Goal: Task Accomplishment & Management: Manage account settings

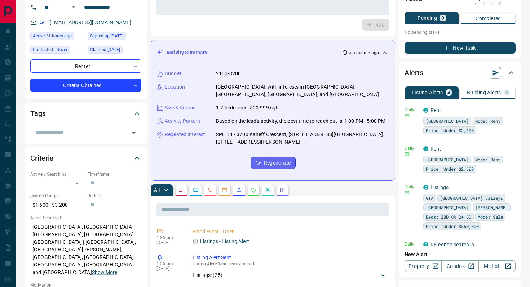
scroll to position [62, 0]
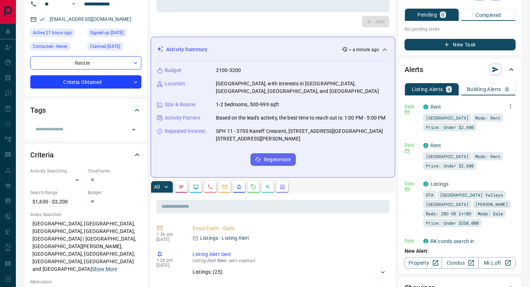
click at [511, 109] on icon "button" at bounding box center [510, 106] width 6 height 6
click at [502, 142] on li "Delete" at bounding box center [499, 143] width 32 height 12
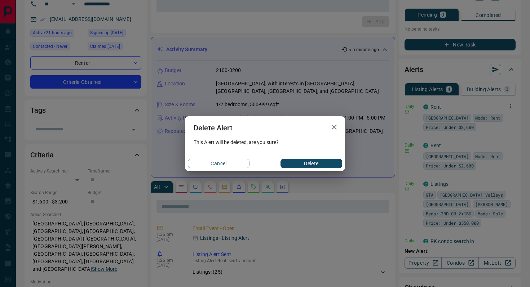
click at [322, 162] on button "Delete" at bounding box center [311, 163] width 62 height 9
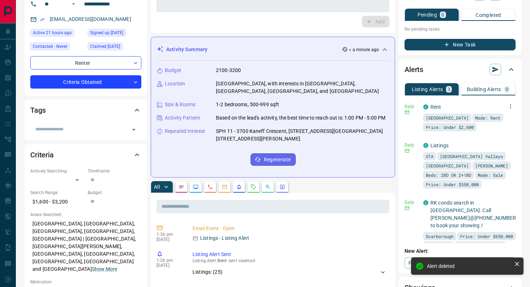
click at [510, 104] on icon "button" at bounding box center [510, 106] width 1 height 4
click at [492, 144] on icon at bounding box center [491, 143] width 3 height 4
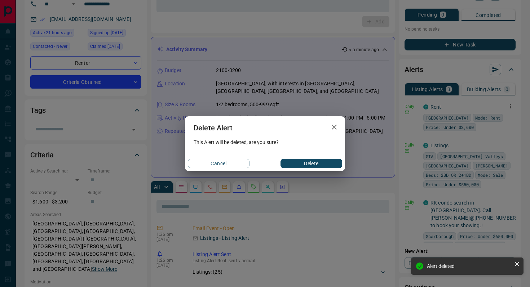
click at [323, 160] on button "Delete" at bounding box center [311, 163] width 62 height 9
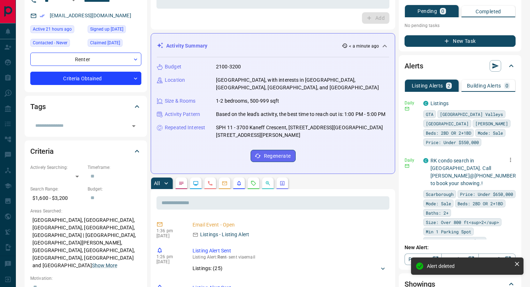
scroll to position [13, 0]
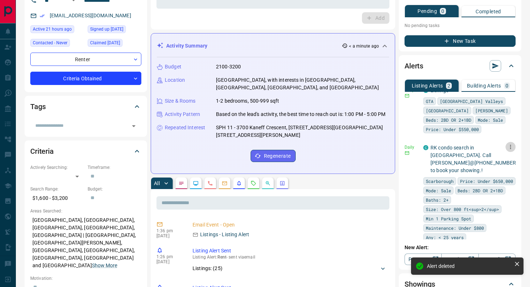
click at [513, 148] on button "button" at bounding box center [510, 147] width 10 height 10
click at [503, 184] on li "Delete" at bounding box center [499, 184] width 32 height 12
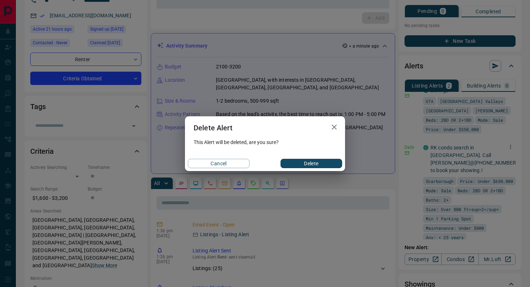
click at [324, 163] on button "Delete" at bounding box center [311, 163] width 62 height 9
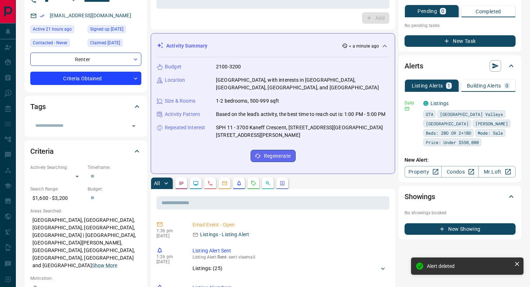
scroll to position [0, 0]
click at [513, 100] on icon "button" at bounding box center [510, 102] width 6 height 6
click at [495, 138] on li "Delete" at bounding box center [499, 140] width 32 height 12
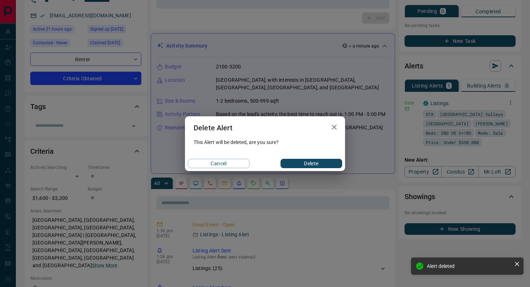
click at [293, 166] on button "Delete" at bounding box center [311, 163] width 62 height 9
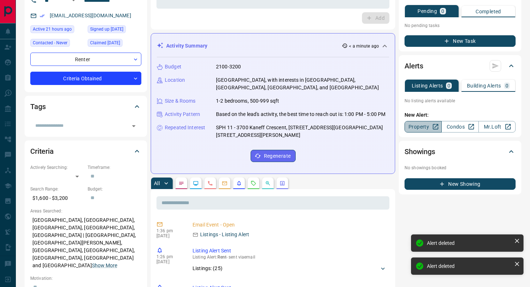
click at [426, 128] on link "Property" at bounding box center [422, 127] width 37 height 12
